Goal: Task Accomplishment & Management: Use online tool/utility

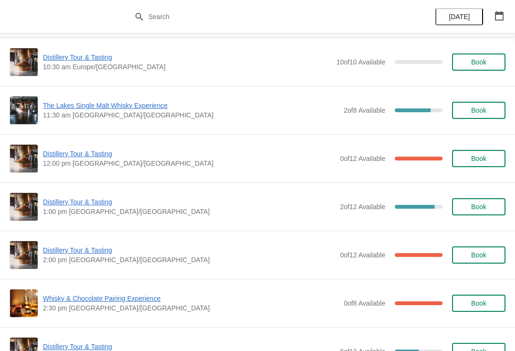
scroll to position [78, 0]
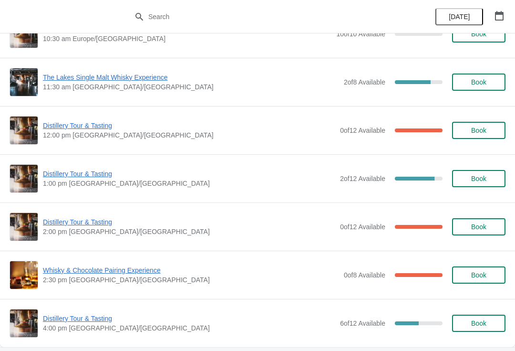
click at [90, 224] on span "Distillery Tour & Tasting" at bounding box center [189, 222] width 293 height 10
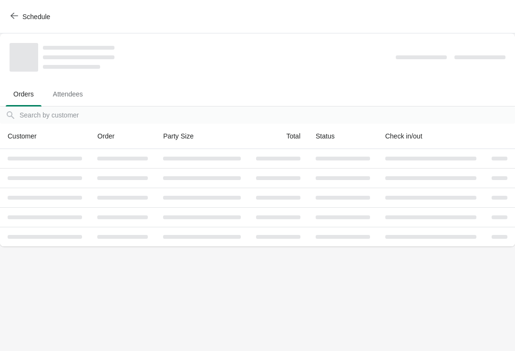
scroll to position [0, 0]
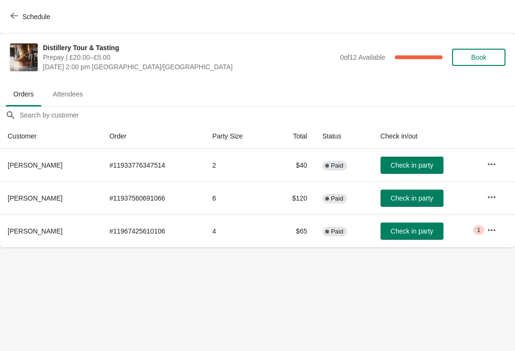
click at [490, 226] on icon "button" at bounding box center [492, 230] width 10 height 10
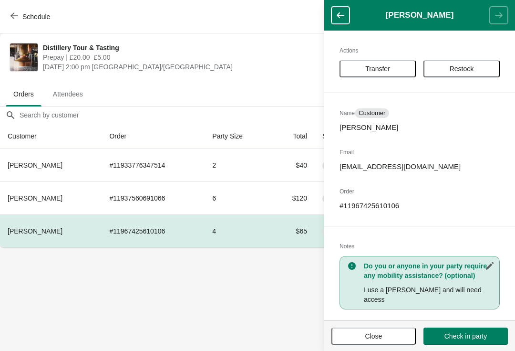
click at [390, 330] on button "Close" at bounding box center [374, 335] width 84 height 17
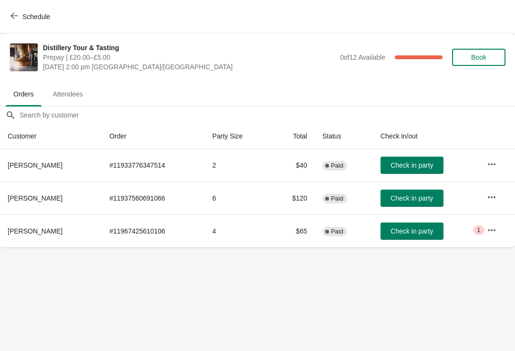
click at [8, 22] on button "Schedule" at bounding box center [31, 16] width 53 height 17
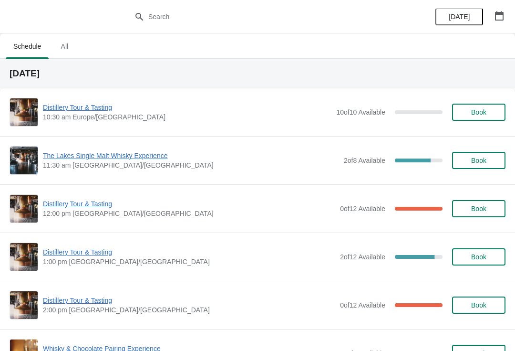
click at [305, 160] on span "The Lakes Single Malt Whisky Experience" at bounding box center [191, 156] width 296 height 10
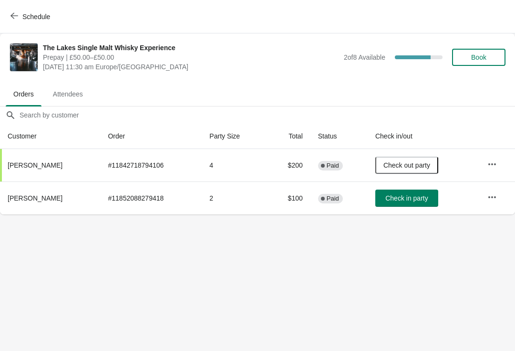
click at [415, 196] on span "Check in party" at bounding box center [407, 198] width 42 height 8
click at [14, 12] on icon "button" at bounding box center [14, 16] width 8 height 8
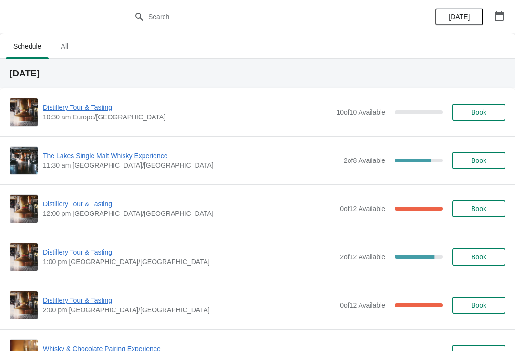
click at [325, 159] on span "The Lakes Single Malt Whisky Experience" at bounding box center [191, 156] width 296 height 10
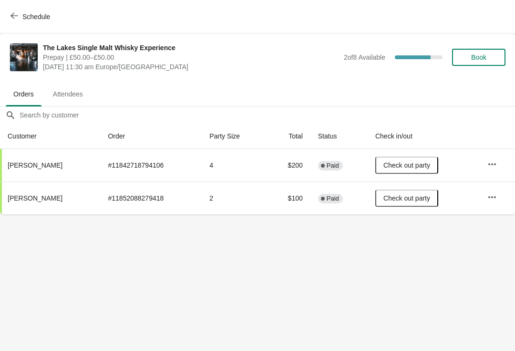
click at [7, 12] on button "Schedule" at bounding box center [31, 16] width 53 height 17
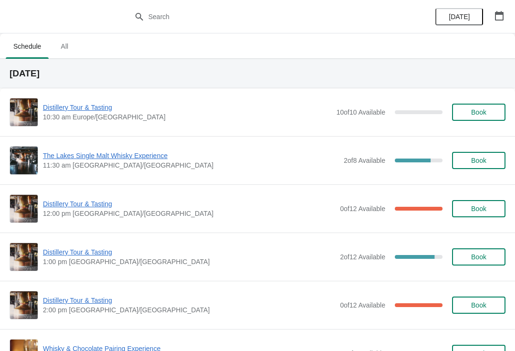
click at [490, 252] on button "Book" at bounding box center [478, 256] width 53 height 17
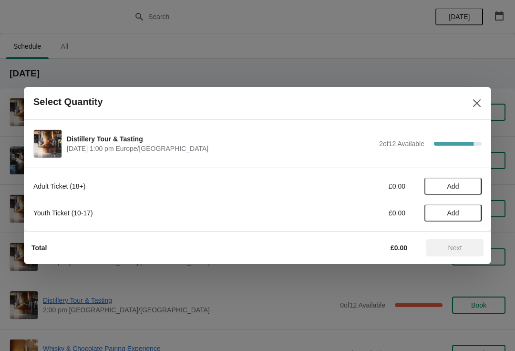
click at [464, 183] on span "Add" at bounding box center [453, 186] width 40 height 8
click at [474, 101] on icon "Close" at bounding box center [477, 103] width 8 height 8
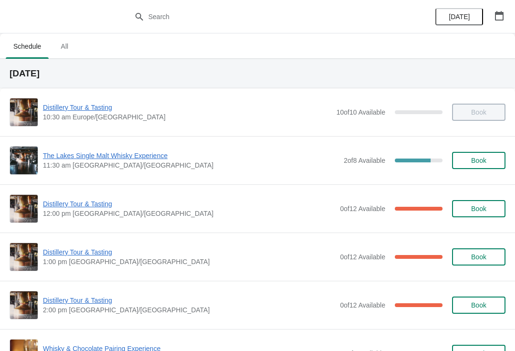
click at [488, 206] on span "Book" at bounding box center [479, 209] width 36 height 8
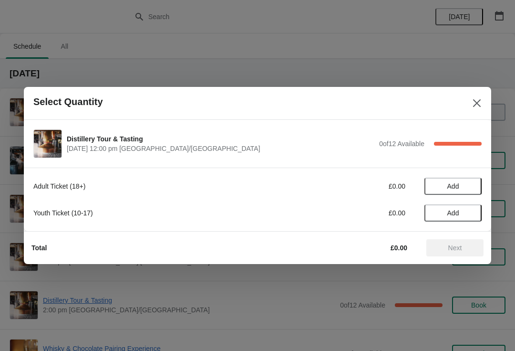
click at [477, 101] on icon "Close" at bounding box center [477, 103] width 10 height 10
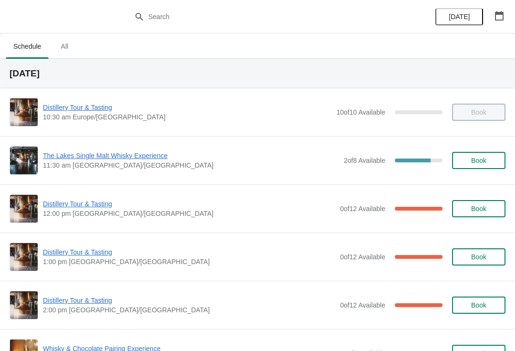
click at [220, 208] on span "Distillery Tour & Tasting" at bounding box center [189, 204] width 293 height 10
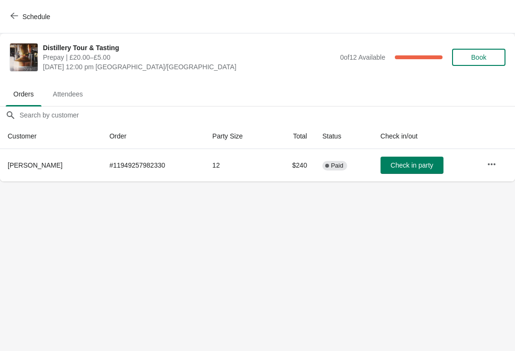
click at [408, 163] on span "Check in party" at bounding box center [412, 165] width 42 height 8
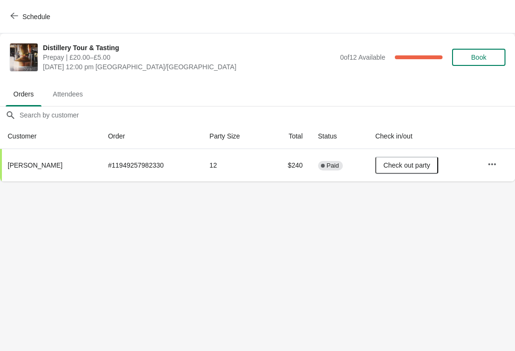
click at [21, 10] on button "Schedule" at bounding box center [31, 16] width 53 height 17
